Goal: Information Seeking & Learning: Learn about a topic

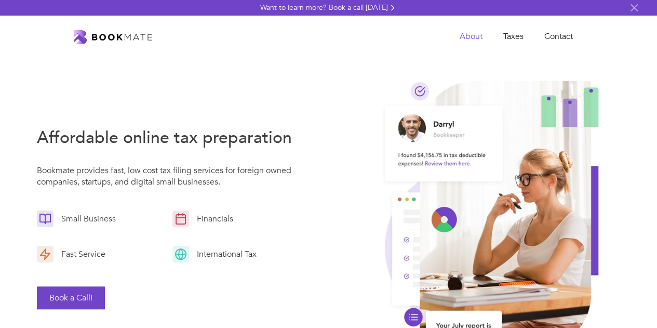
click at [460, 36] on link "About" at bounding box center [471, 36] width 44 height 21
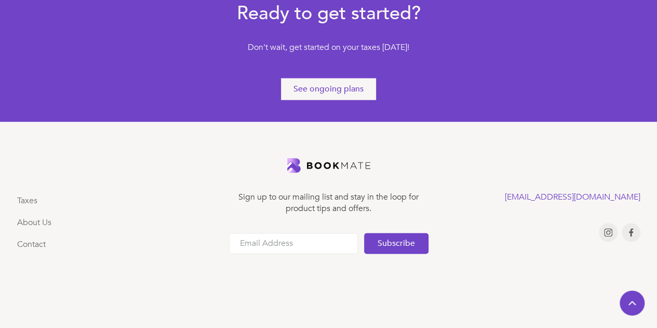
scroll to position [682, 0]
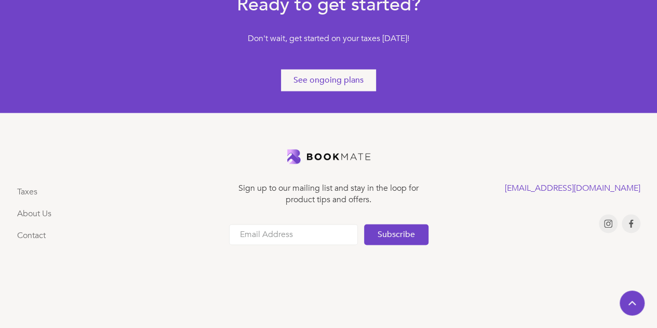
click at [324, 156] on img at bounding box center [328, 156] width 83 height 15
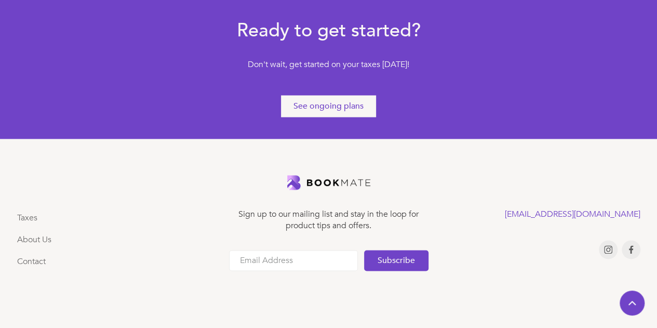
scroll to position [682, 0]
